Goal: Check status: Check status

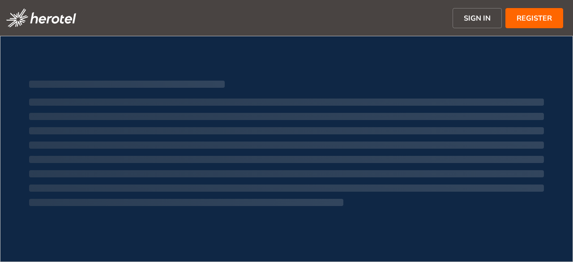
click at [467, 24] on button "SIGN IN" at bounding box center [476, 18] width 49 height 20
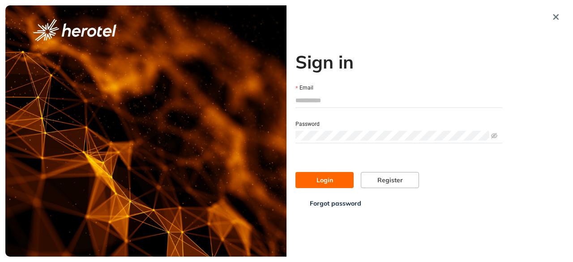
type input "**********"
click at [330, 101] on input "**********" at bounding box center [398, 100] width 207 height 13
click at [328, 185] on button "Login" at bounding box center [324, 180] width 58 height 16
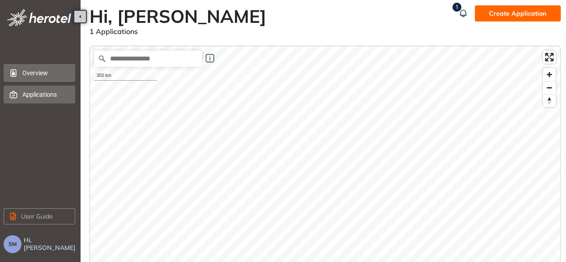
click at [39, 94] on span "Applications" at bounding box center [45, 94] width 46 height 18
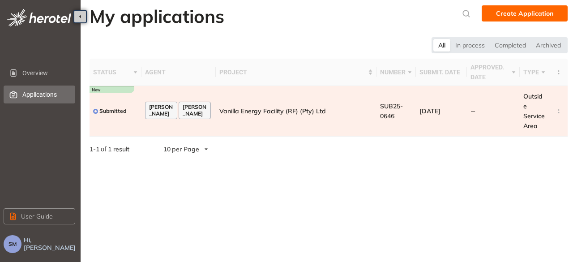
click at [306, 132] on td "Vanilla Energy Facility (RF) (Pty) Ltd" at bounding box center [296, 111] width 161 height 51
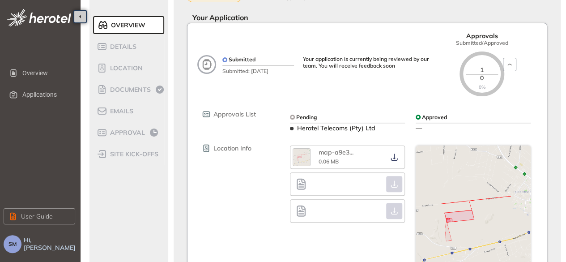
scroll to position [89, 0]
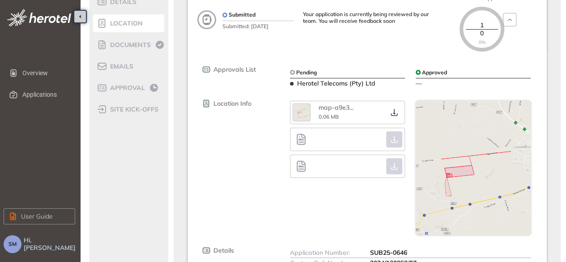
click at [134, 26] on span "Location" at bounding box center [124, 24] width 35 height 8
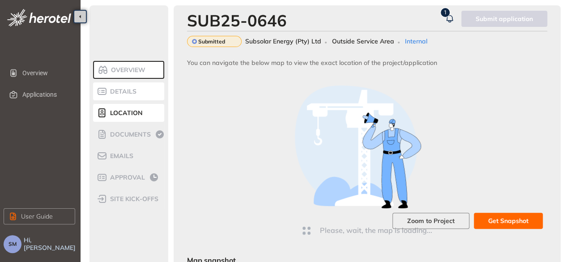
click at [119, 89] on span "Details" at bounding box center [121, 92] width 29 height 8
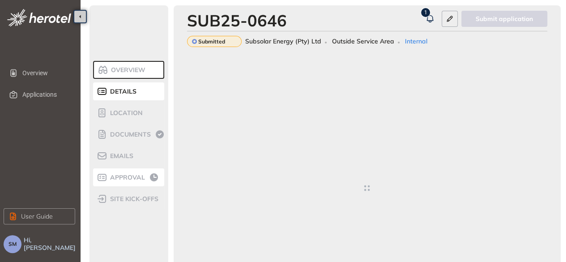
click at [137, 178] on span "Approval" at bounding box center [126, 178] width 38 height 8
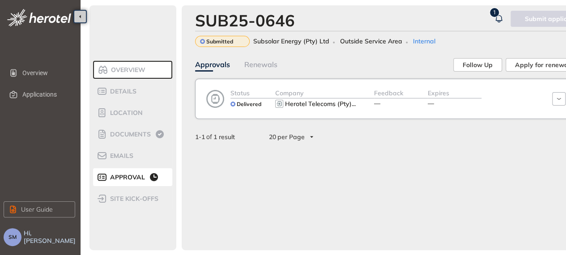
click at [131, 72] on span "Overview" at bounding box center [126, 70] width 37 height 8
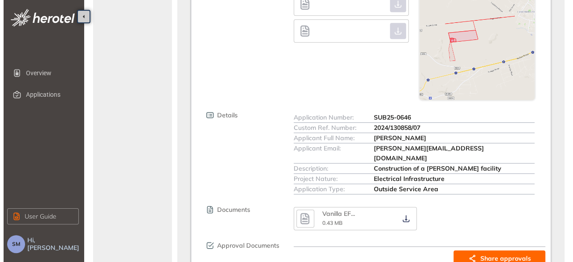
scroll to position [262, 0]
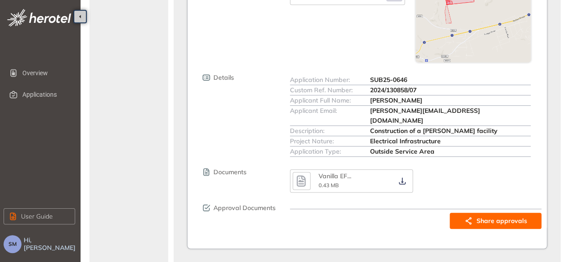
click at [500, 216] on span "Share approvals" at bounding box center [501, 221] width 51 height 10
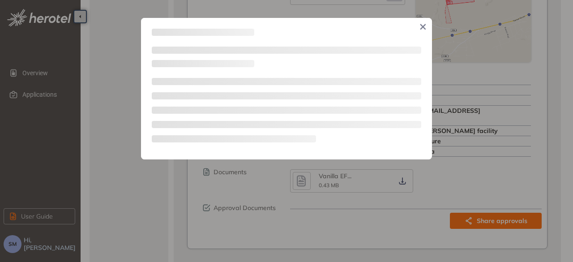
type textarea "**********"
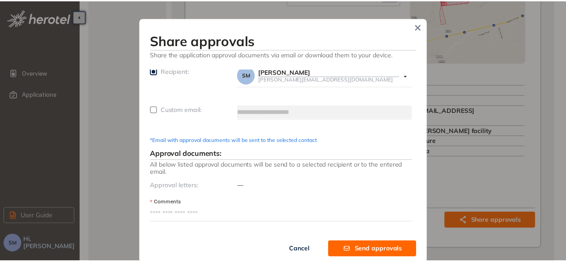
scroll to position [3, 0]
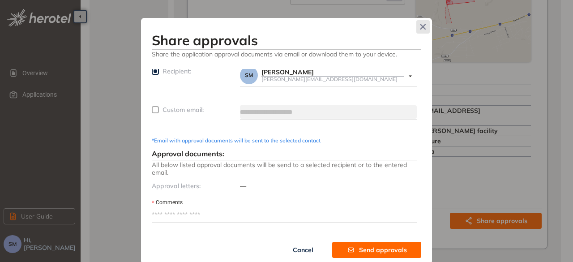
click at [420, 25] on icon "Close" at bounding box center [423, 27] width 6 height 6
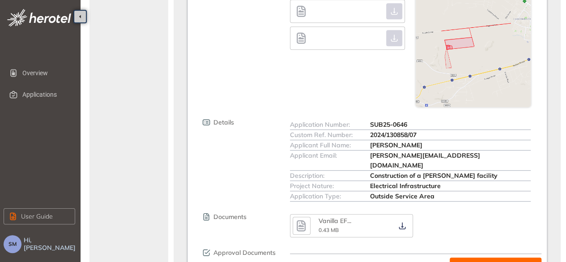
scroll to position [38, 0]
